Goal: Navigation & Orientation: Find specific page/section

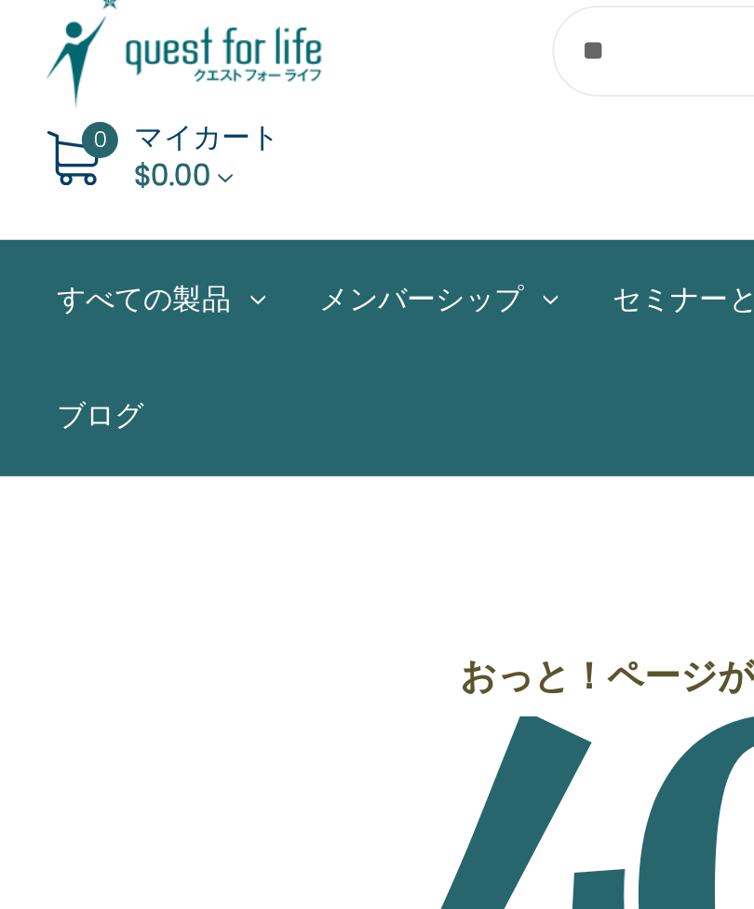
click at [195, 71] on div "ウィッシュリスト 0 マイカート $0.00" at bounding box center [377, 121] width 754 height 111
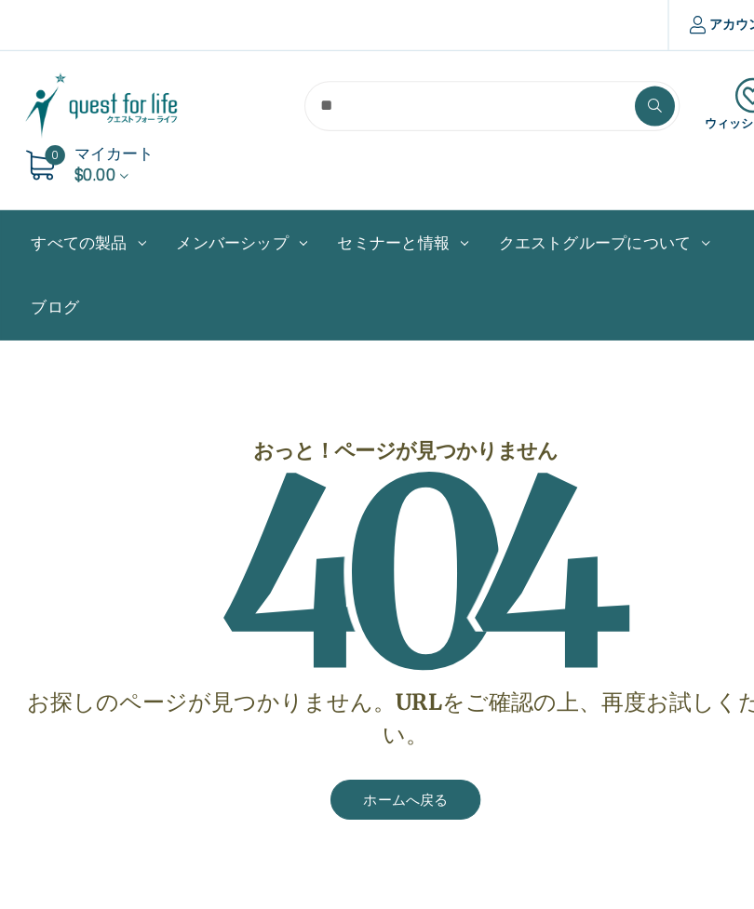
click at [372, 751] on link "ホームへ戻る" at bounding box center [377, 743] width 140 height 37
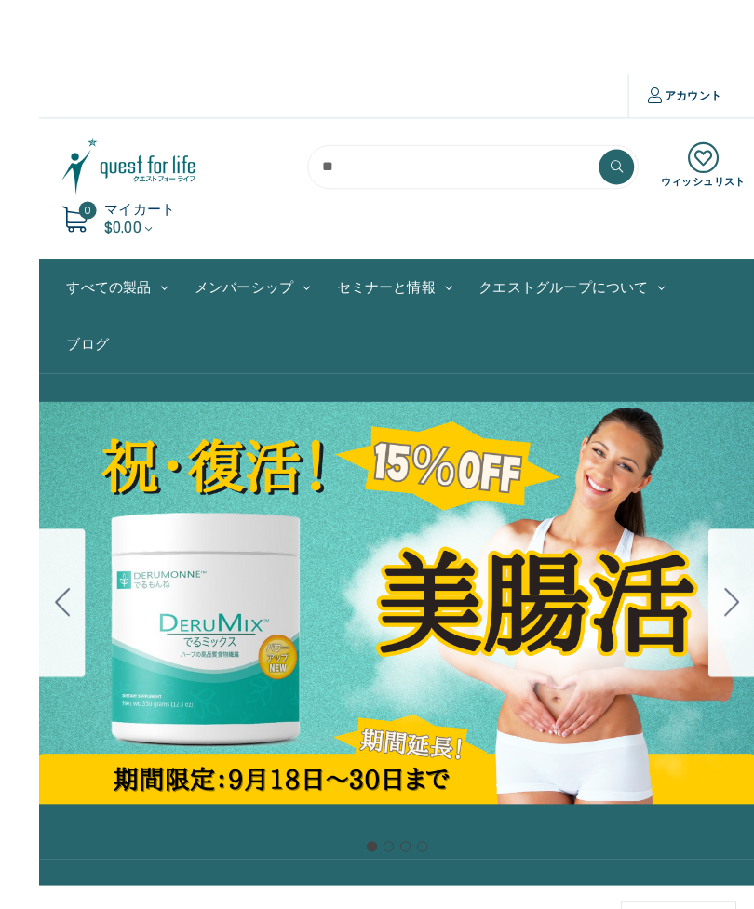
scroll to position [2, 0]
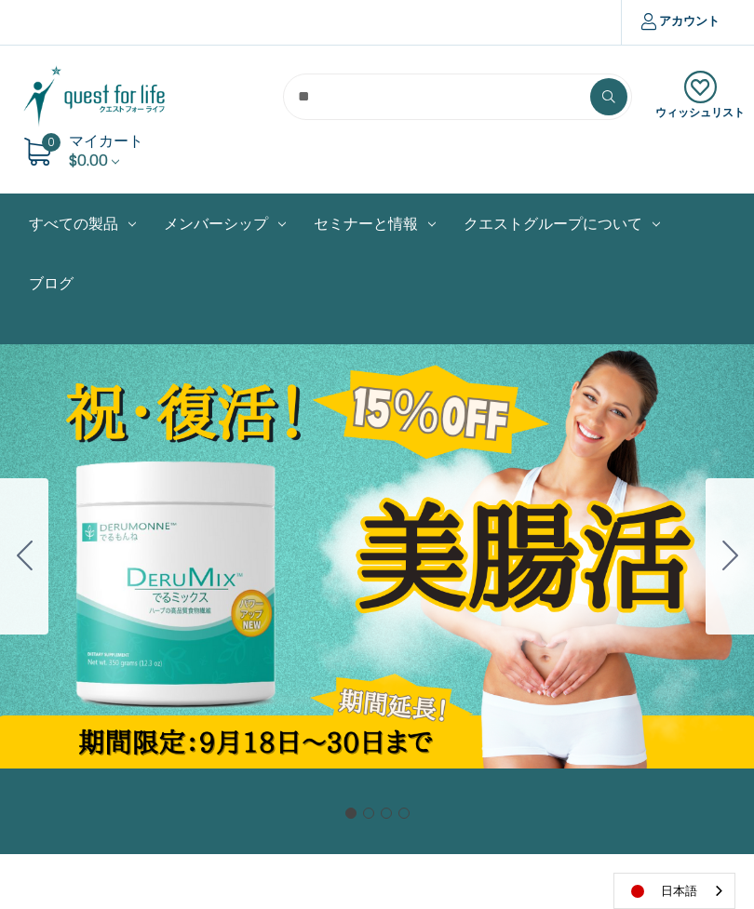
click at [724, 569] on icon "Go to slide 2" at bounding box center [730, 556] width 16 height 30
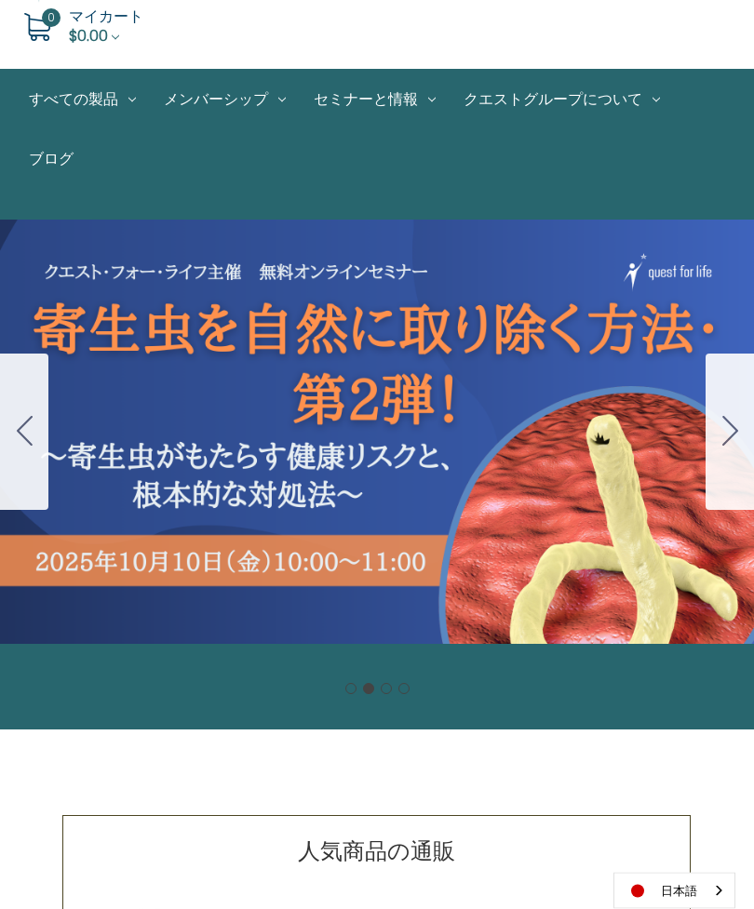
scroll to position [127, 0]
click at [430, 433] on div "Carousel Title Add a description for your carousel slide. You can use this to p…" at bounding box center [377, 432] width 754 height 484
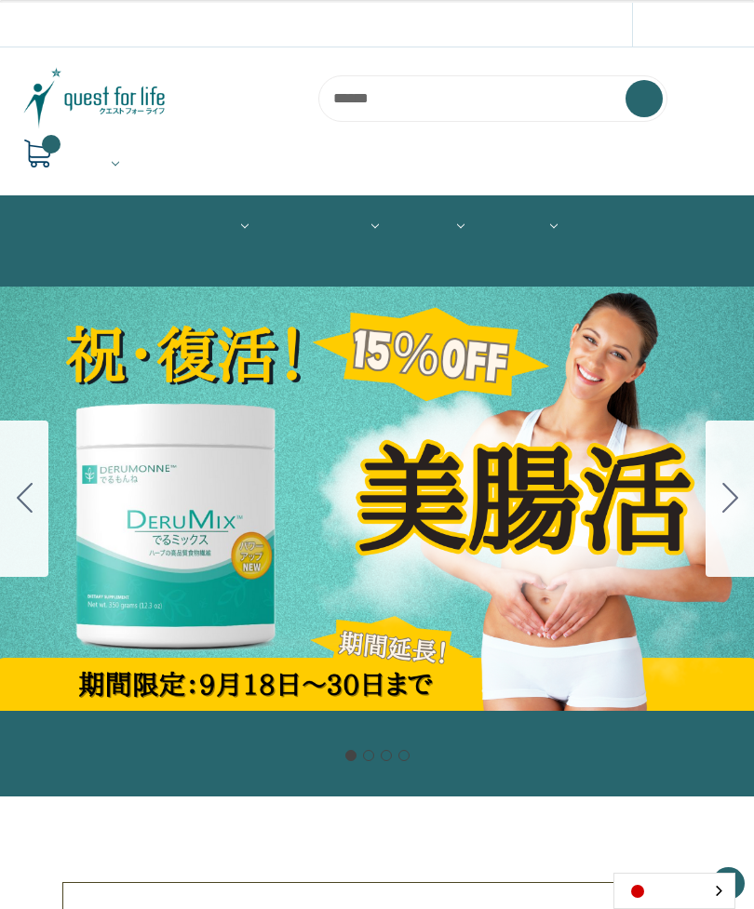
scroll to position [186, 0]
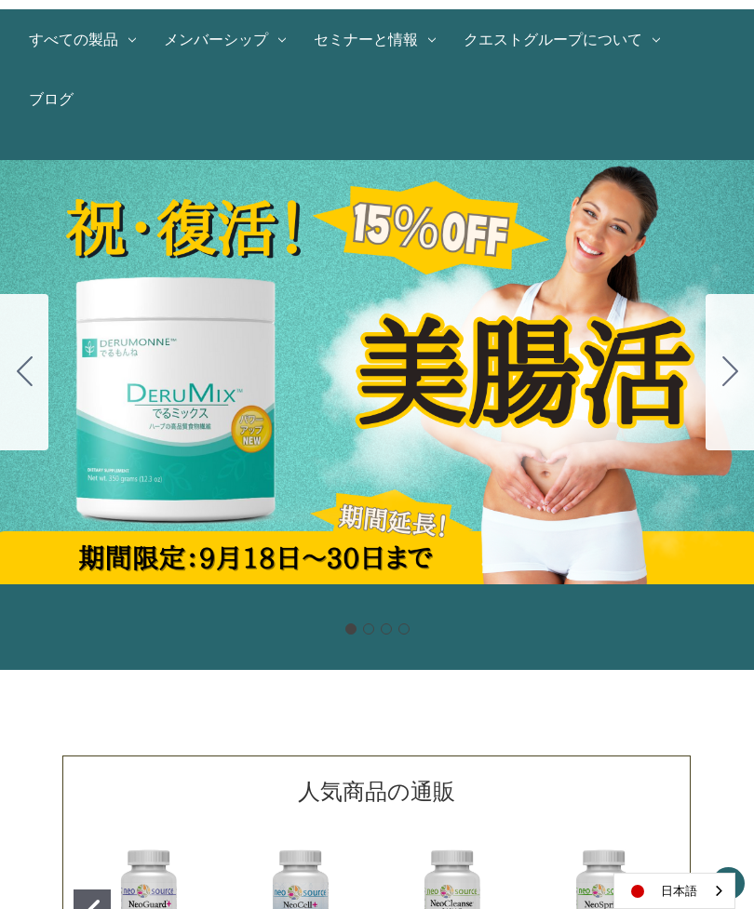
click at [729, 365] on icon "Go to slide 2" at bounding box center [730, 371] width 16 height 30
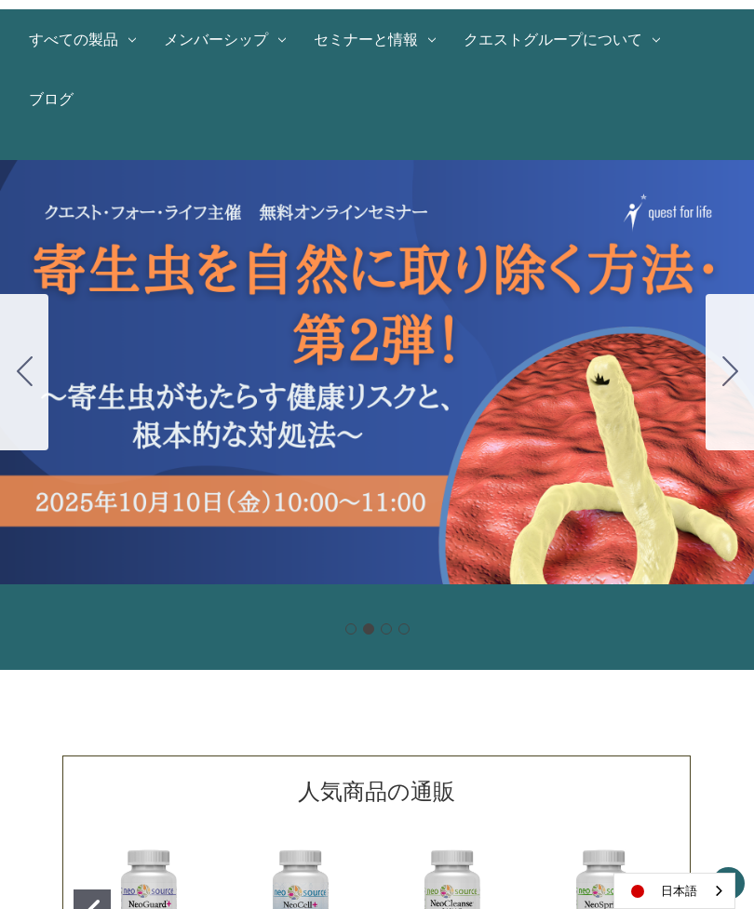
click at [737, 368] on icon "Go to slide 3" at bounding box center [730, 371] width 16 height 30
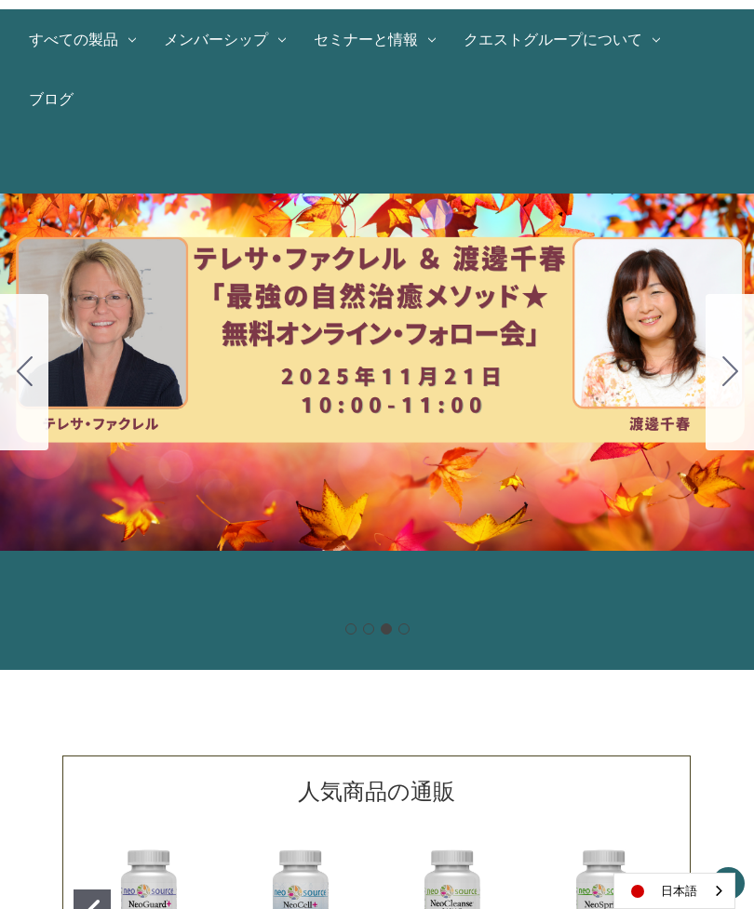
click at [728, 372] on icon "Go to slide 4" at bounding box center [730, 371] width 16 height 30
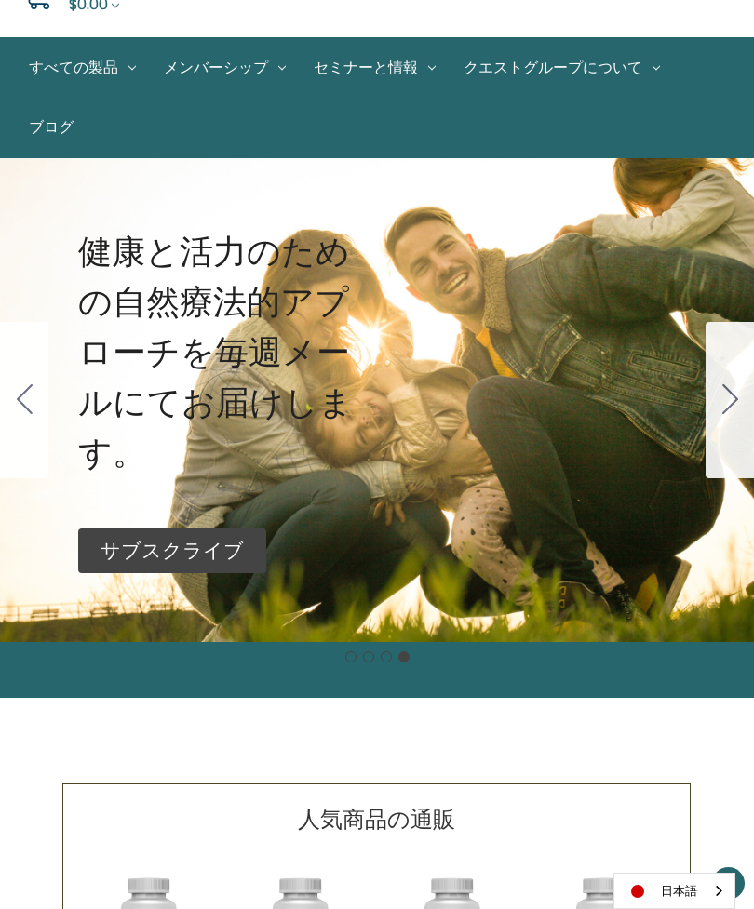
scroll to position [143, 0]
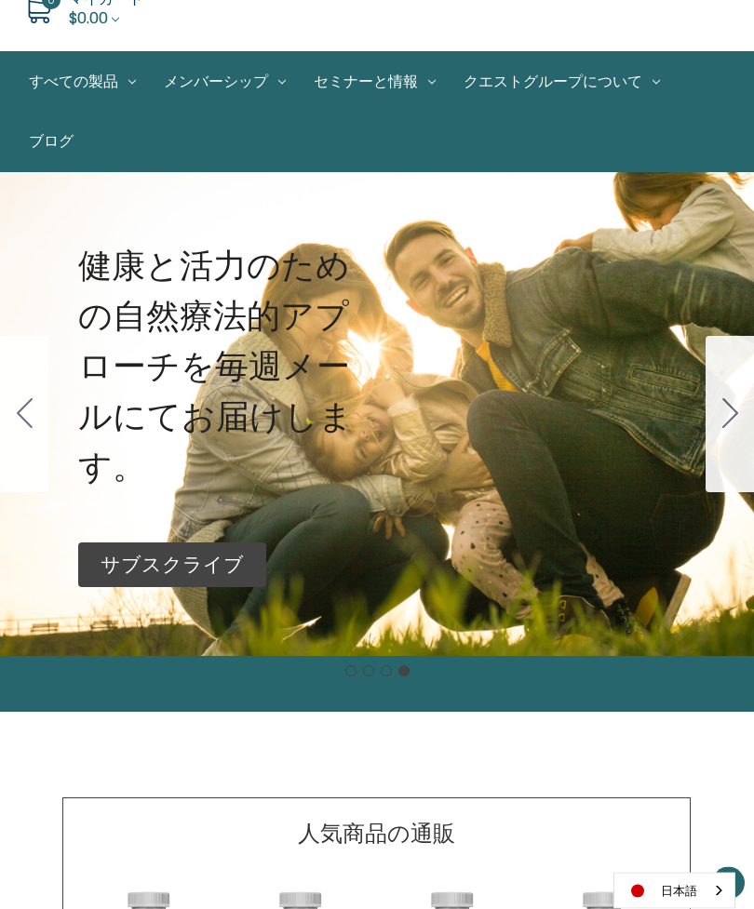
click at [728, 404] on icon "Go to slide 1" at bounding box center [730, 414] width 16 height 30
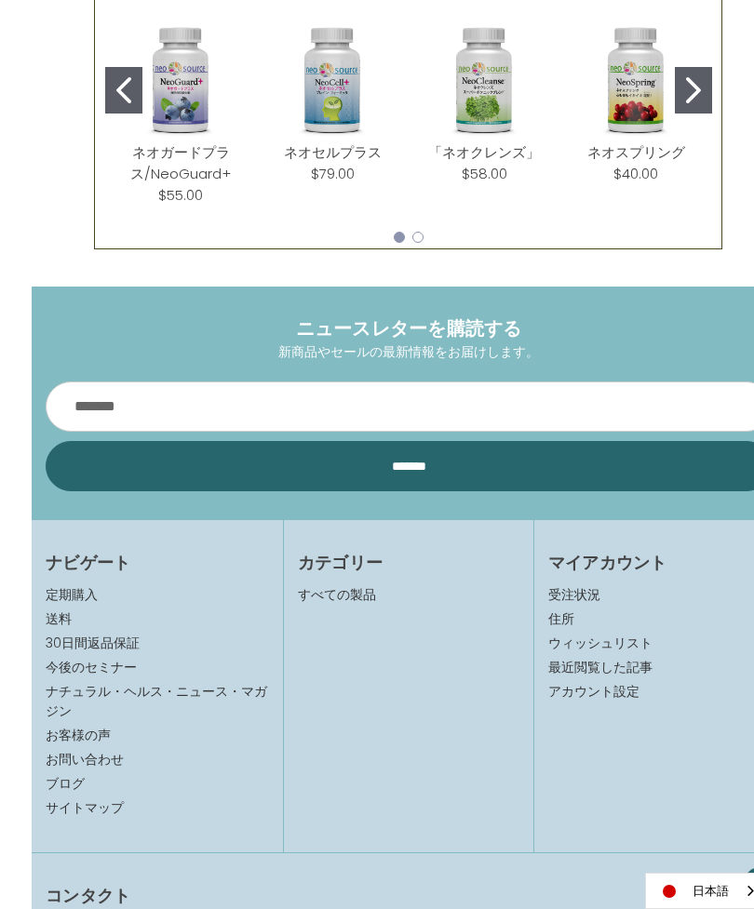
scroll to position [1009, 0]
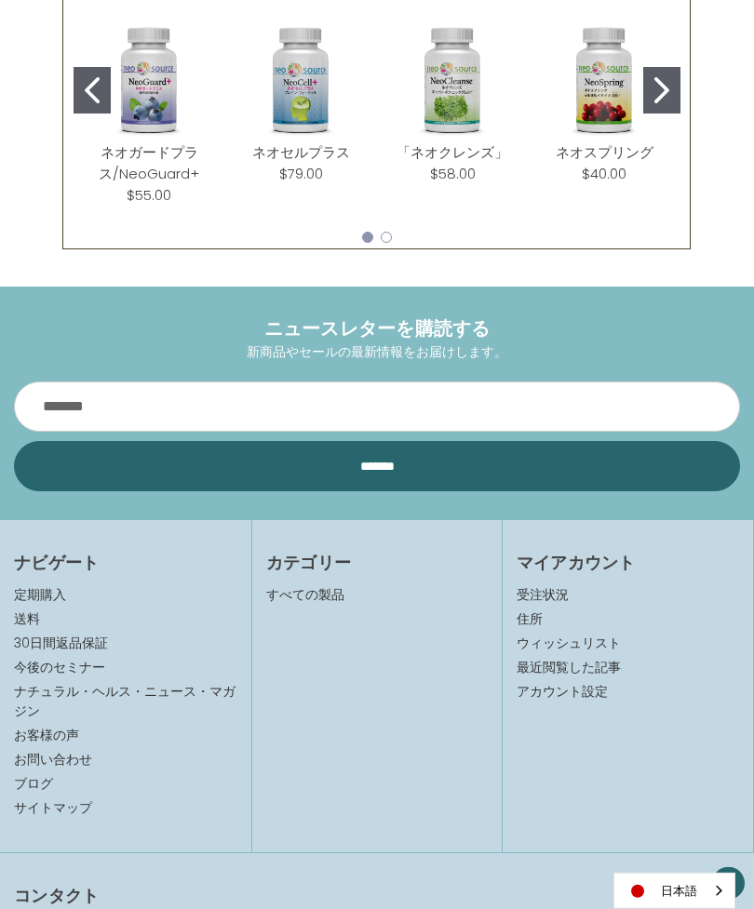
click at [446, 473] on input "*********" at bounding box center [377, 466] width 726 height 50
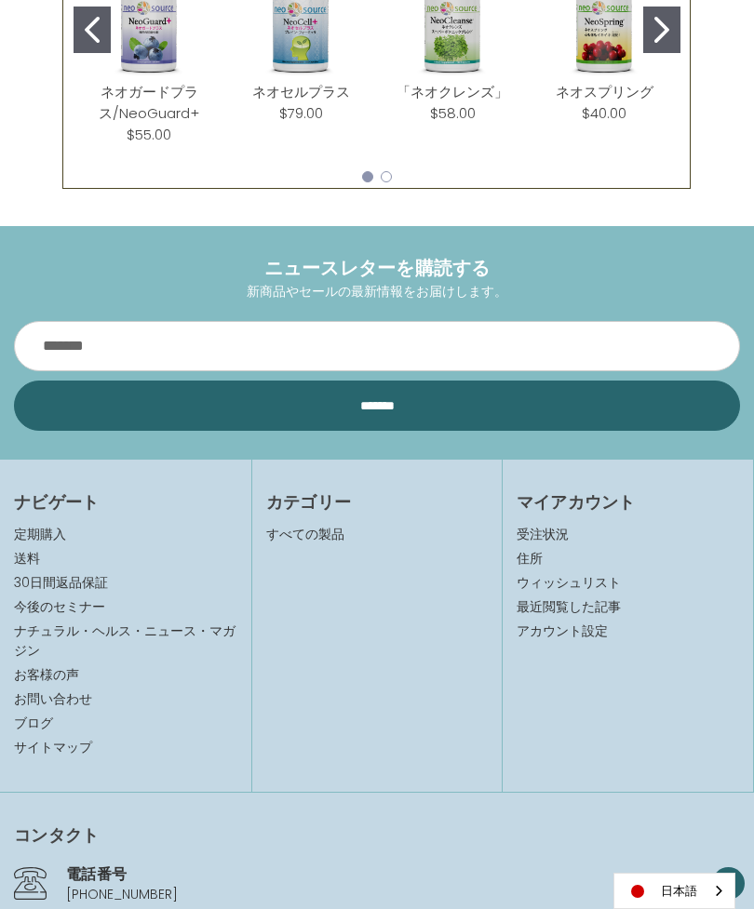
scroll to position [1068, 0]
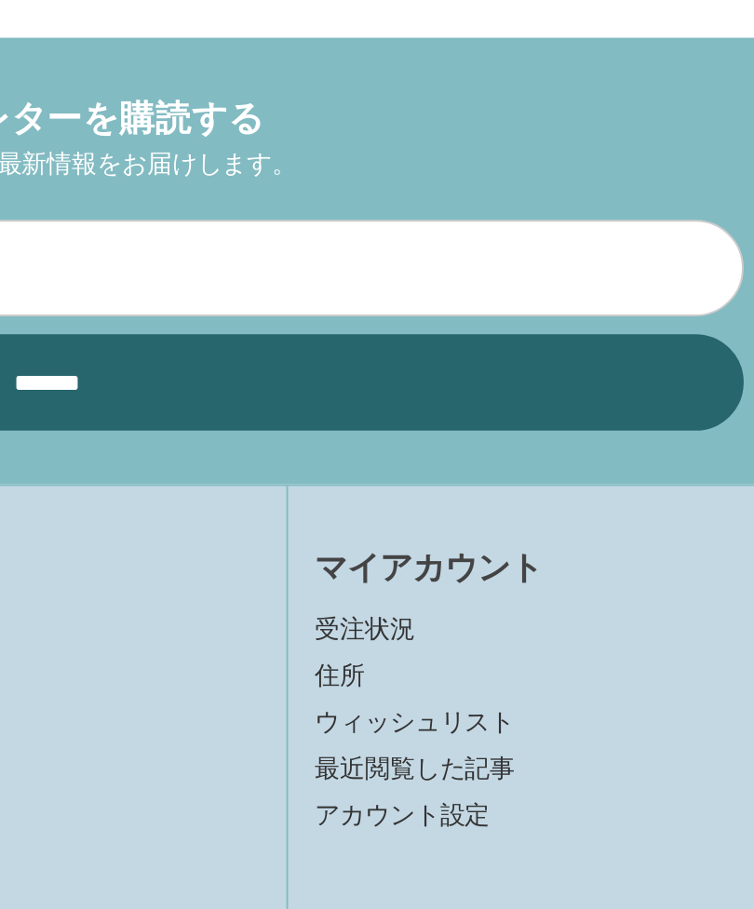
click at [516, 656] on link "受注状況" at bounding box center [627, 666] width 222 height 20
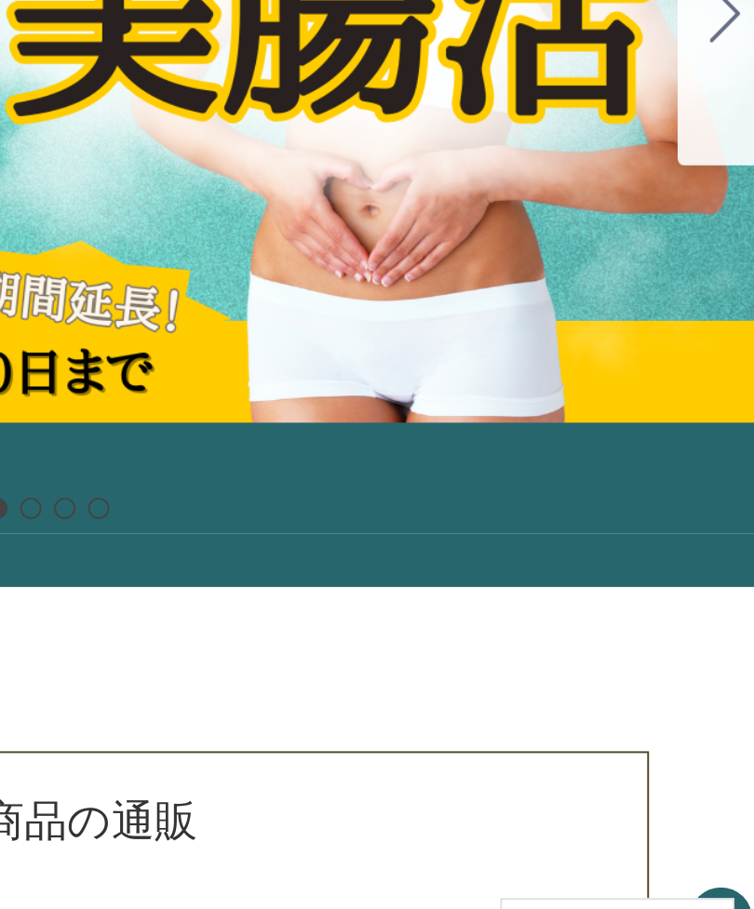
scroll to position [146, 0]
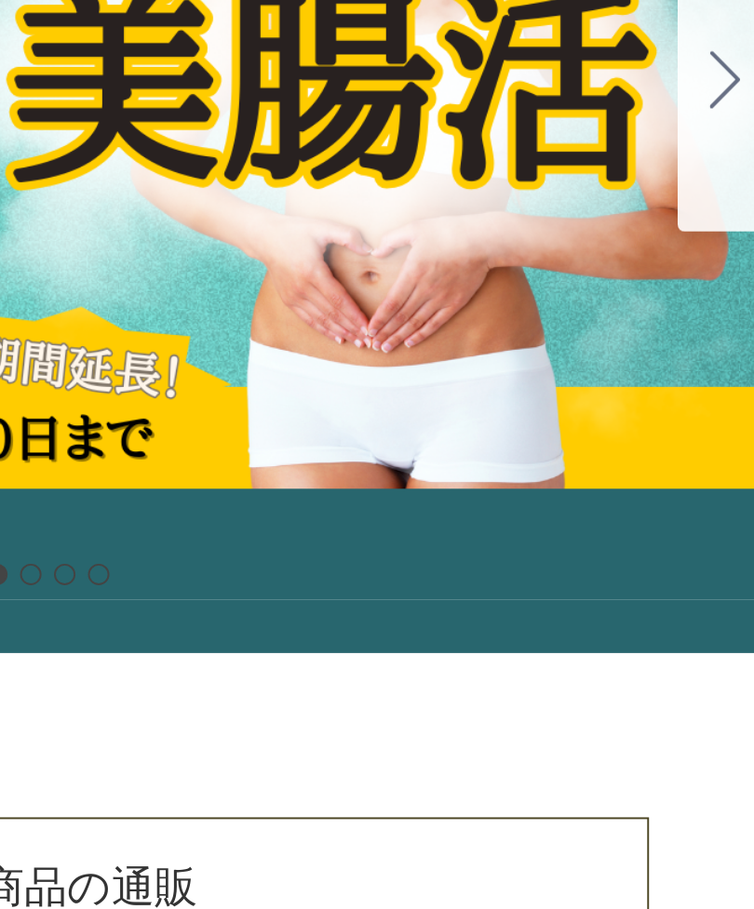
click at [196, 170] on div "カルーセル・タイトル カルーセルスライドに説明を追加します。複数の販売を促進するために使用することができます。 販売中" at bounding box center [377, 412] width 754 height 484
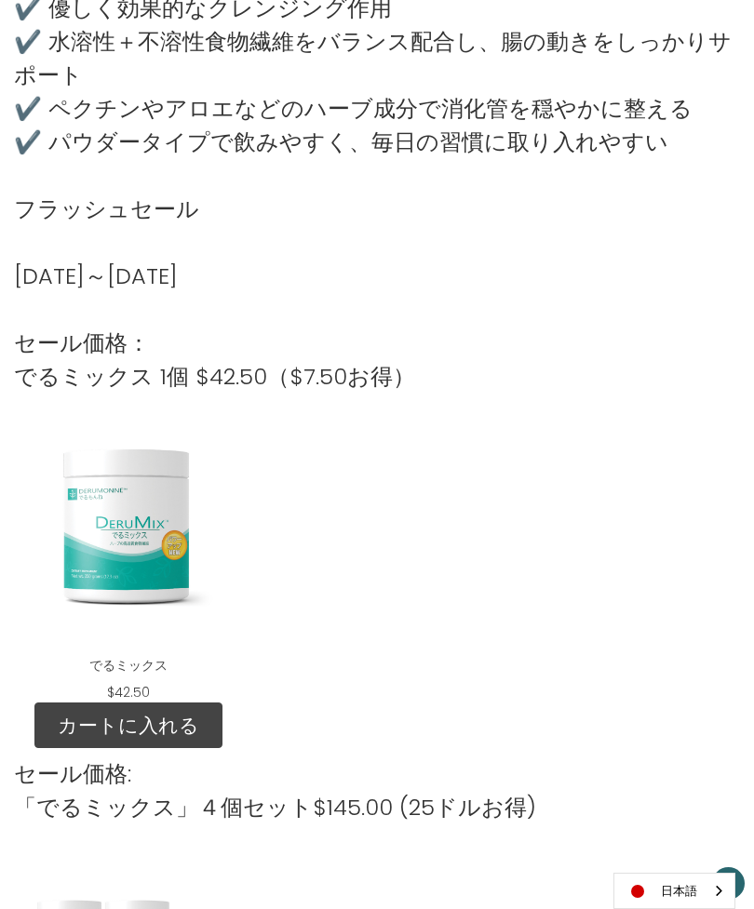
scroll to position [2143, 0]
